Goal: Navigation & Orientation: Find specific page/section

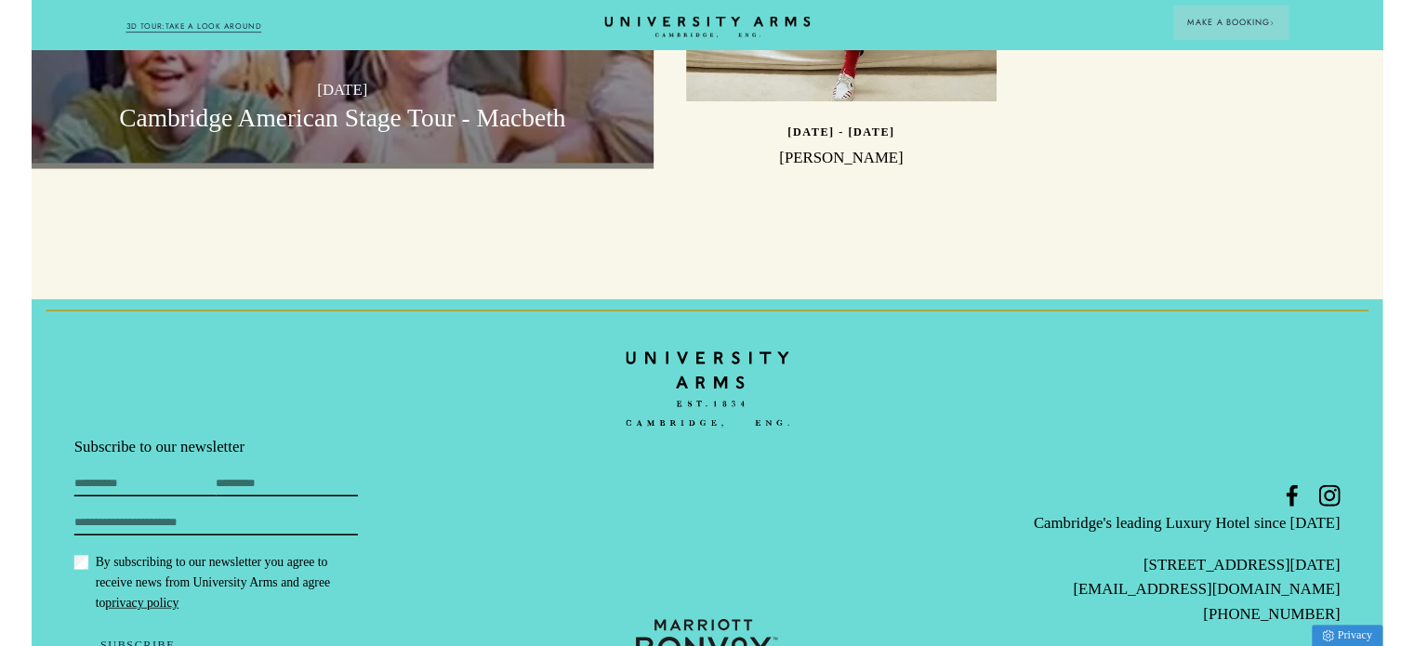
scroll to position [5630, 0]
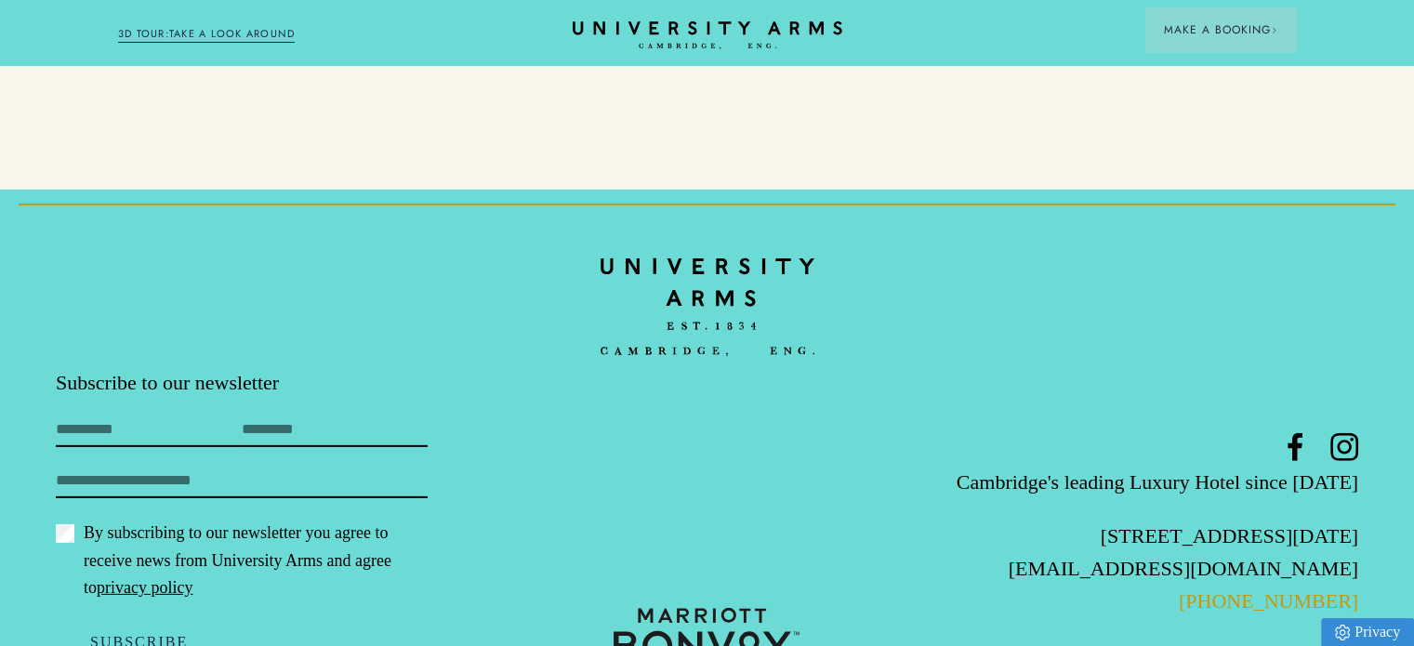
drag, startPoint x: 1366, startPoint y: 527, endPoint x: 1250, endPoint y: 531, distance: 116.3
click at [1250, 531] on footer "Subscribe to our newsletter First Name Last Name Email By subscribing to our ne…" at bounding box center [707, 454] width 1414 height 528
copy link "1223 606066"
drag, startPoint x: 1368, startPoint y: 462, endPoint x: 1275, endPoint y: 468, distance: 93.1
click at [1275, 468] on footer "Subscribe to our newsletter First Name Last Name Email By subscribing to our ne…" at bounding box center [707, 454] width 1414 height 528
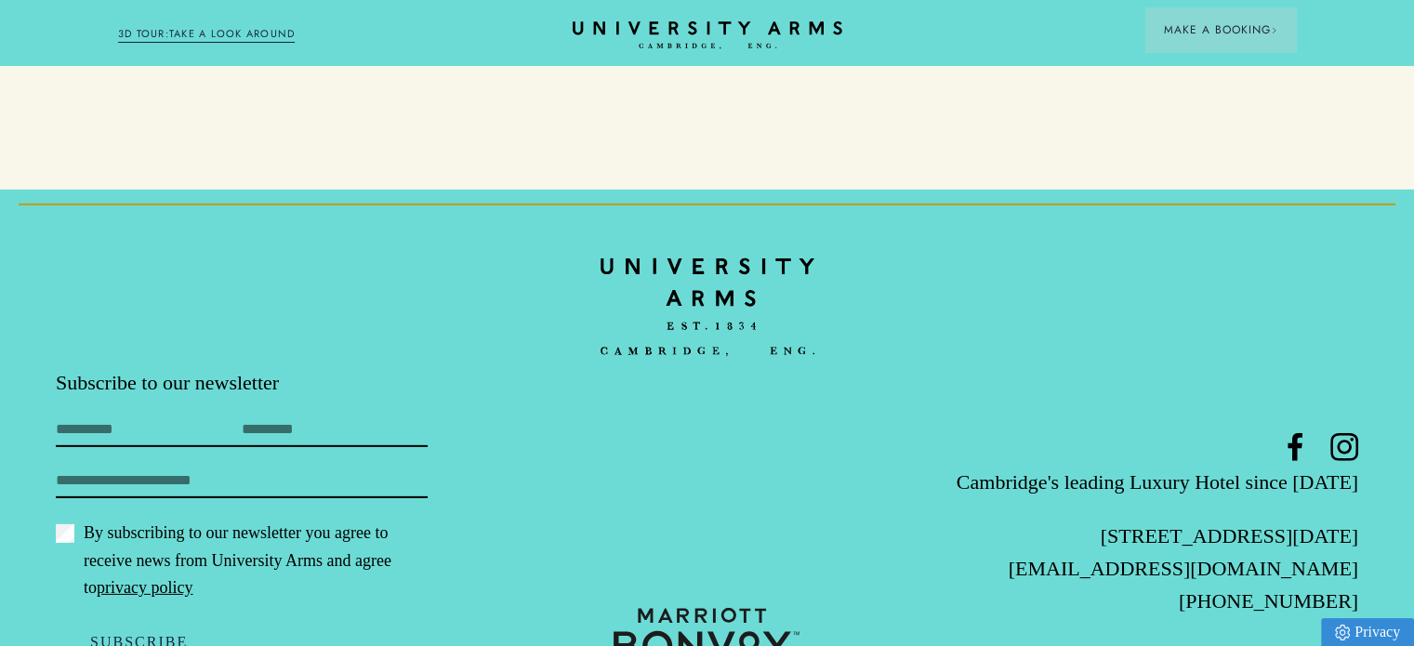
copy p "CB2 [DATE]"
click at [1352, 433] on icon at bounding box center [1344, 447] width 28 height 28
click at [1245, 190] on footer "Subscribe to our newsletter First Name Last Name Email By subscribing to our ne…" at bounding box center [707, 454] width 1414 height 528
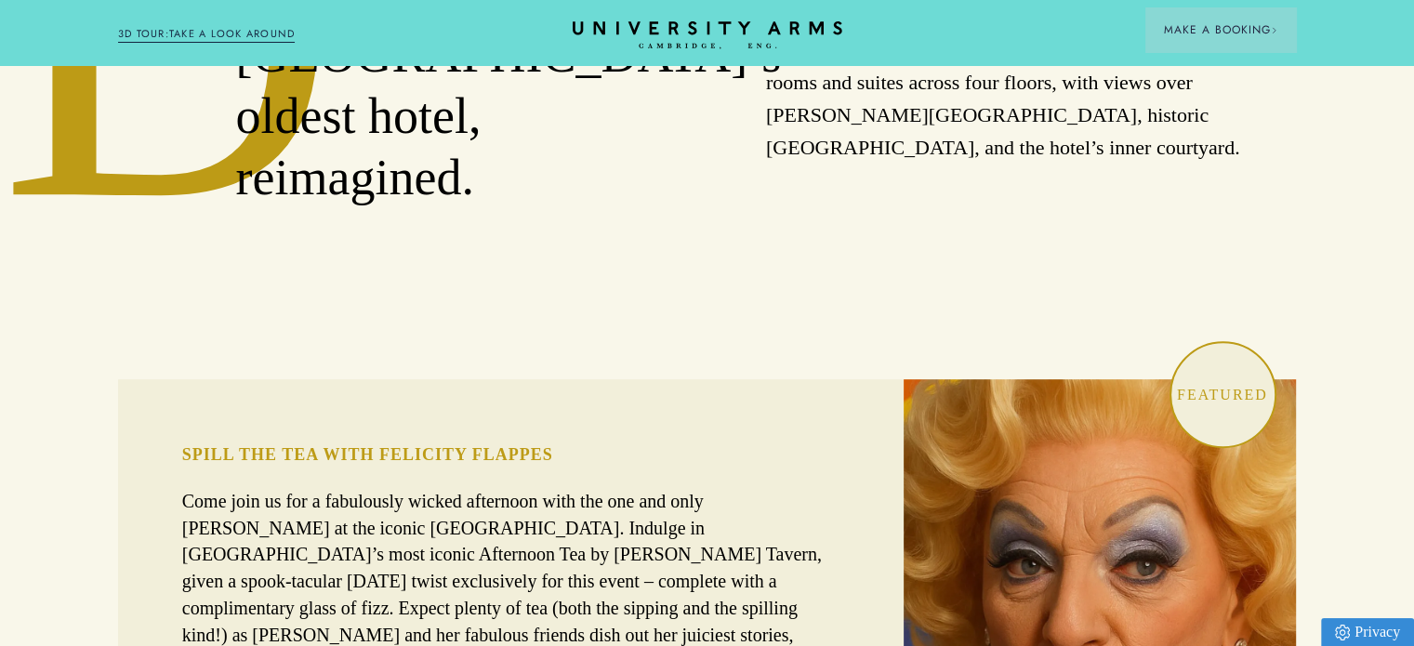
scroll to position [1023, 0]
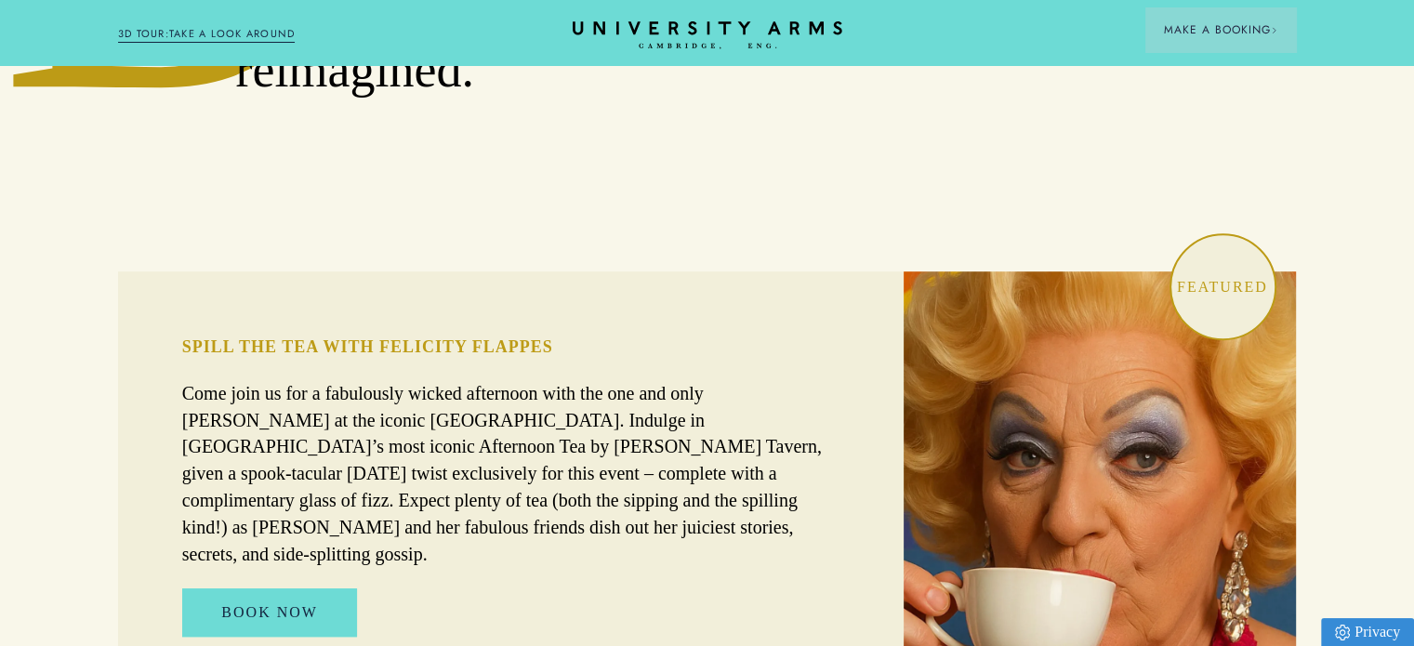
click at [242, 36] on link "3D TOUR:TAKE A LOOK AROUND" at bounding box center [207, 34] width 178 height 17
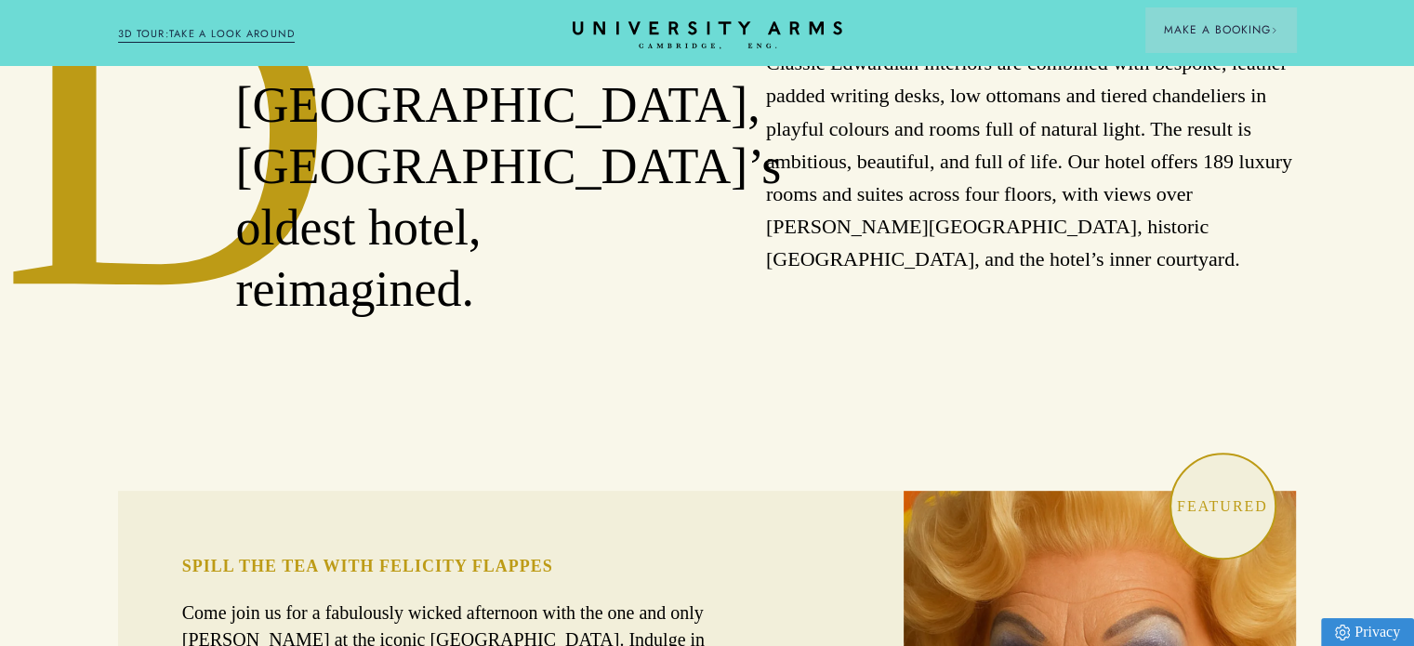
scroll to position [744, 0]
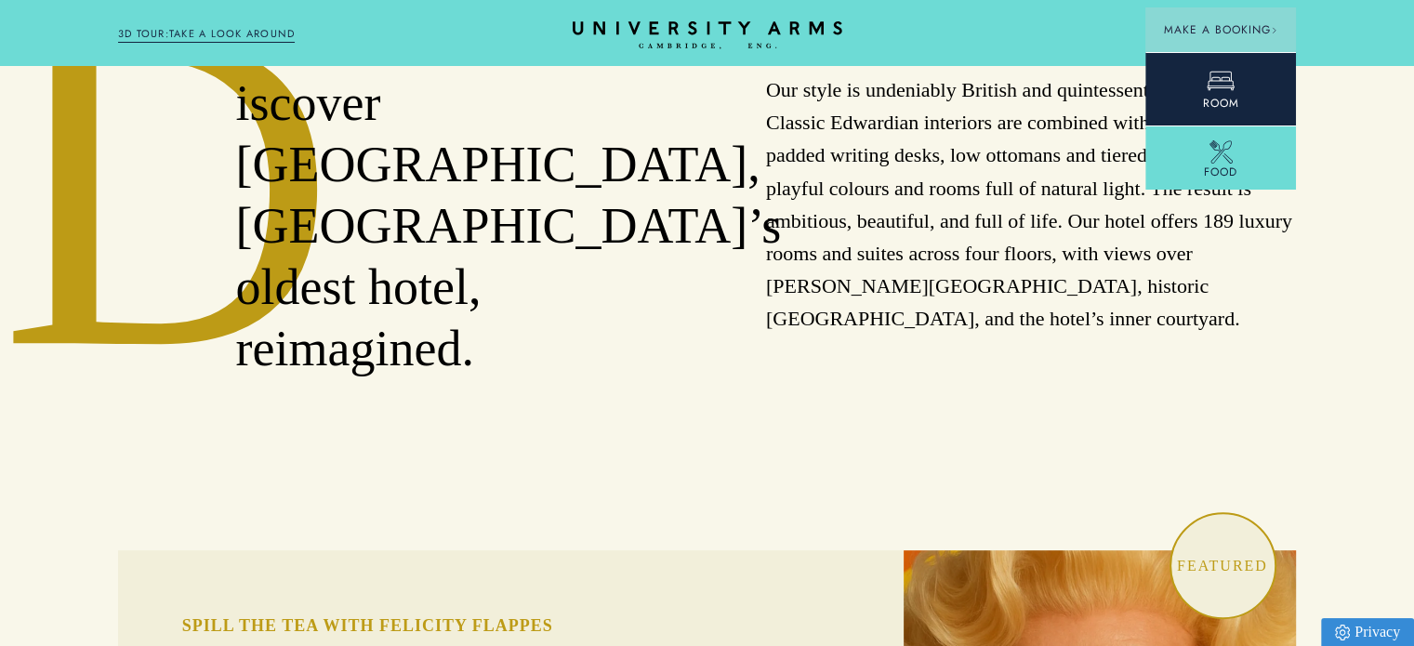
click at [1220, 73] on icon at bounding box center [1221, 81] width 28 height 28
